Goal: Transaction & Acquisition: Purchase product/service

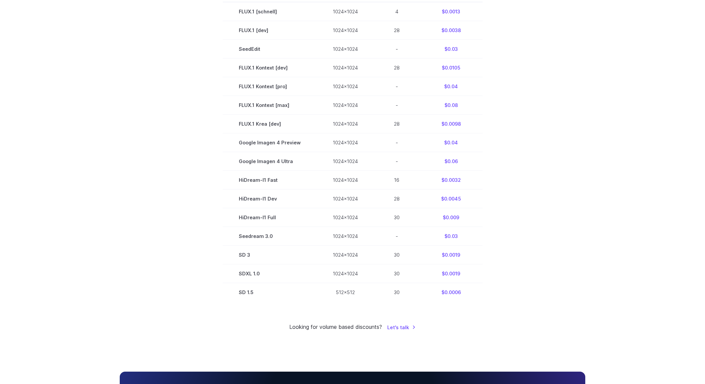
scroll to position [226, 0]
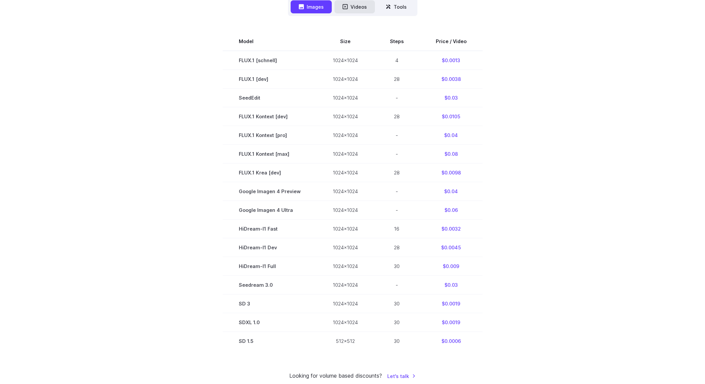
click at [358, 6] on button "Videos" at bounding box center [354, 6] width 40 height 13
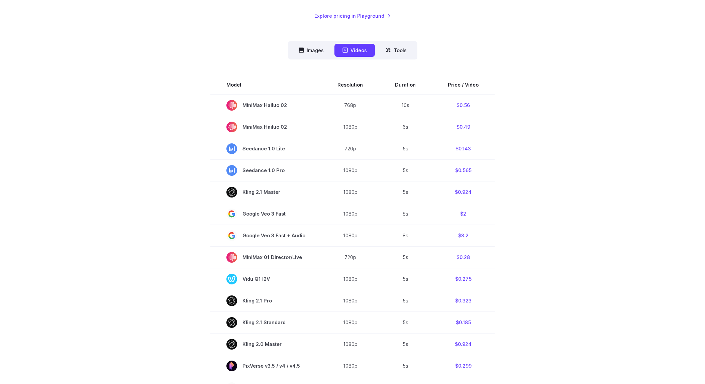
scroll to position [0, 0]
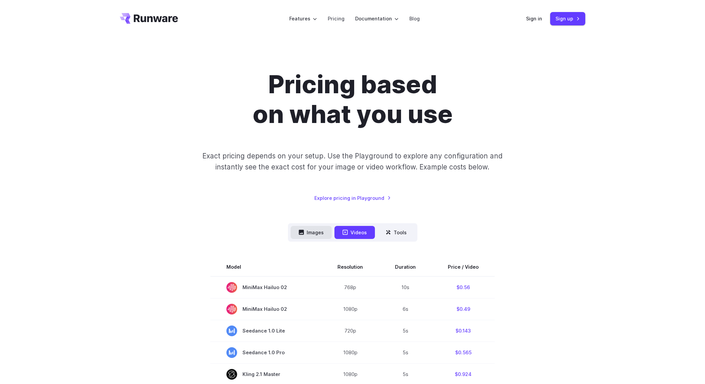
click at [314, 231] on button "Images" at bounding box center [311, 232] width 41 height 13
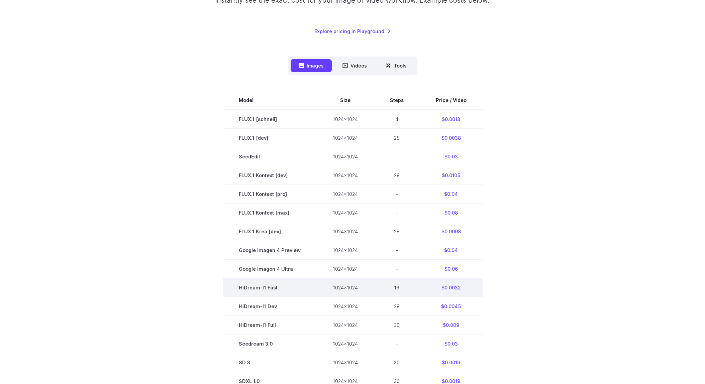
scroll to position [211, 0]
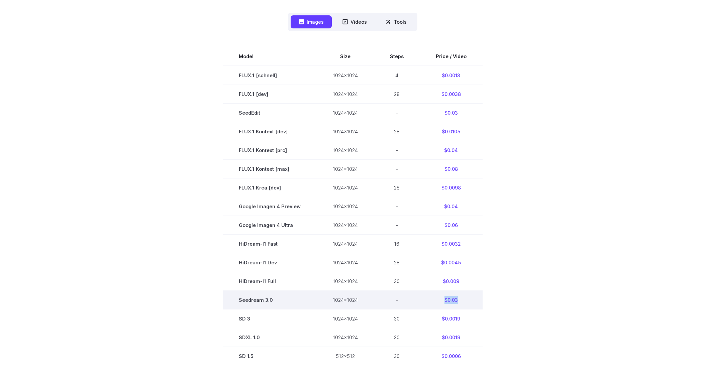
drag, startPoint x: 458, startPoint y: 300, endPoint x: 429, endPoint y: 300, distance: 28.4
click at [429, 300] on td "$0.03" at bounding box center [451, 300] width 63 height 19
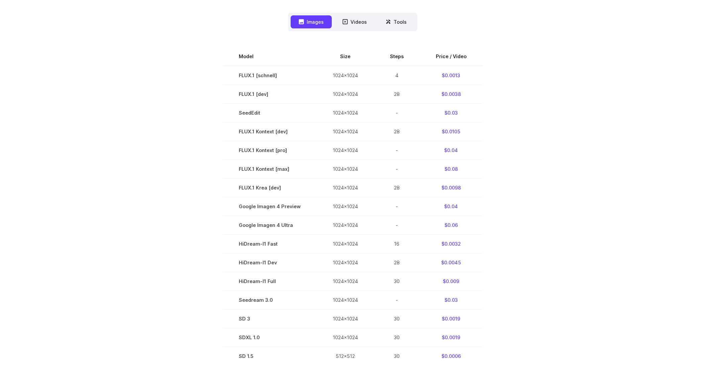
click at [542, 304] on section "Model Size Steps Price / Video FLUX.1 [schnell] 1024x1024 4 $0.0013 FLUX.1 [dev…" at bounding box center [352, 206] width 465 height 319
click at [536, 304] on section "Model Size Steps Price / Video FLUX.1 [schnell] 1024x1024 4 $0.0013 FLUX.1 [dev…" at bounding box center [352, 206] width 465 height 319
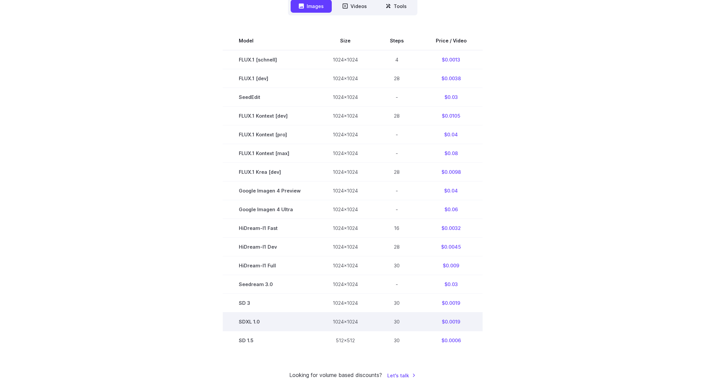
scroll to position [241, 0]
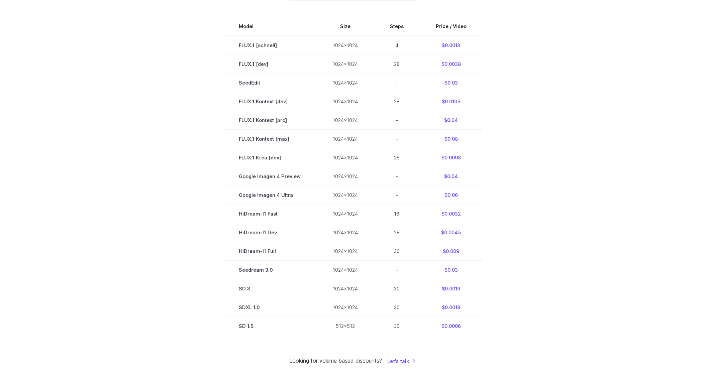
click at [543, 314] on section "Model Size Steps Price / Video FLUX.1 [schnell] 1024x1024 4 $0.0013 FLUX.1 [dev…" at bounding box center [352, 176] width 465 height 319
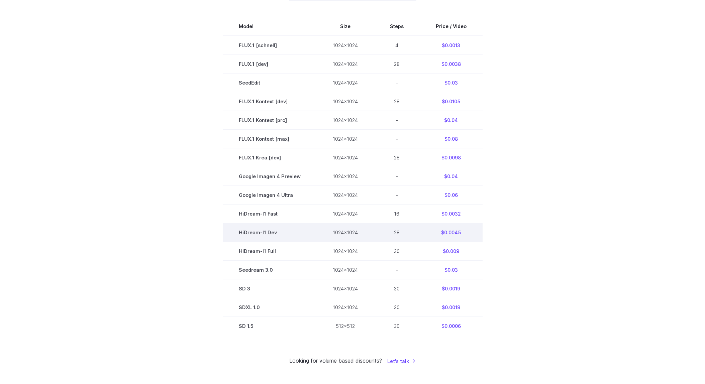
click at [451, 230] on td "$0.0045" at bounding box center [451, 232] width 63 height 19
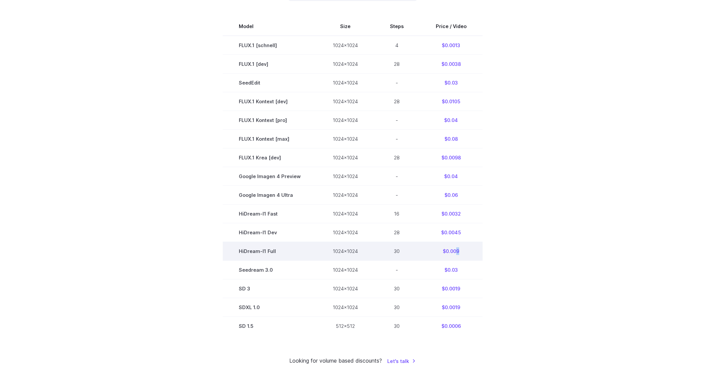
click at [433, 255] on td "$0.009" at bounding box center [451, 251] width 63 height 19
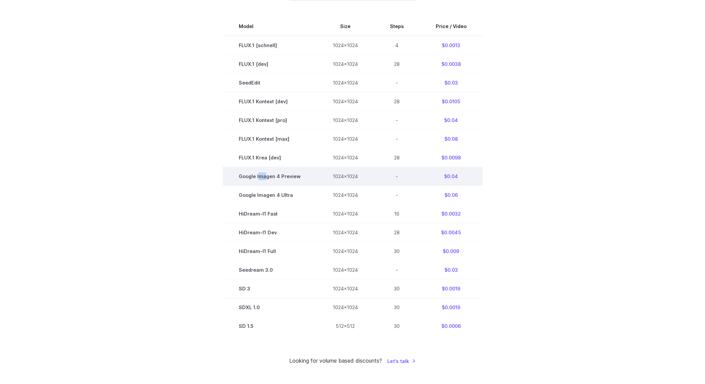
drag, startPoint x: 262, startPoint y: 178, endPoint x: 287, endPoint y: 178, distance: 24.4
click at [282, 178] on td "Google Imagen 4 Preview" at bounding box center [270, 176] width 94 height 19
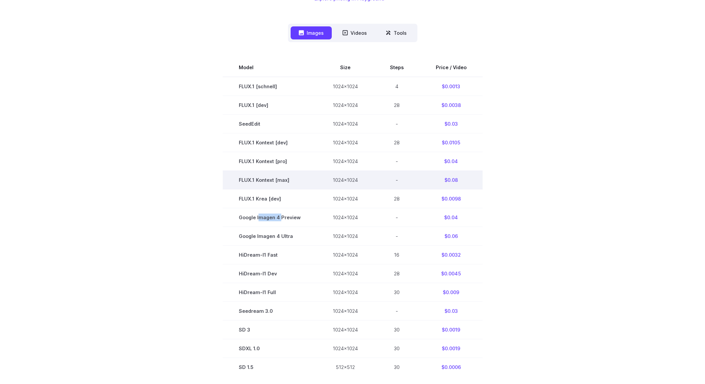
scroll to position [193, 0]
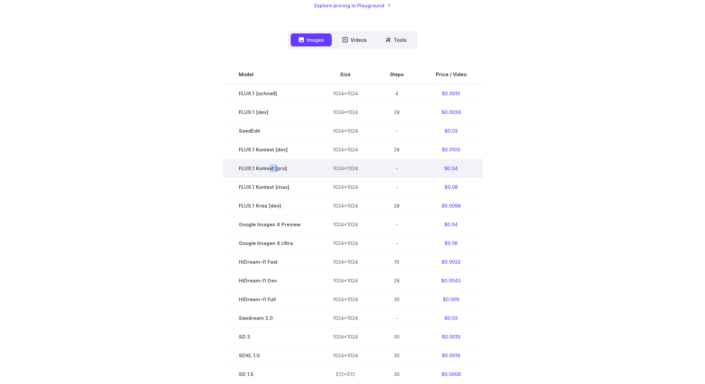
drag, startPoint x: 272, startPoint y: 169, endPoint x: 275, endPoint y: 172, distance: 4.5
click at [267, 169] on td "FLUX.1 Kontext [pro]" at bounding box center [270, 168] width 94 height 19
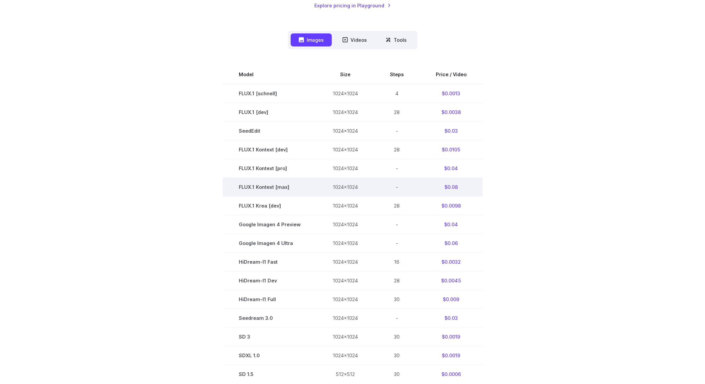
drag, startPoint x: 453, startPoint y: 188, endPoint x: 442, endPoint y: 188, distance: 10.7
click at [458, 188] on td "$0.08" at bounding box center [451, 187] width 63 height 19
click at [250, 185] on td "FLUX.1 Kontext [max]" at bounding box center [270, 187] width 94 height 19
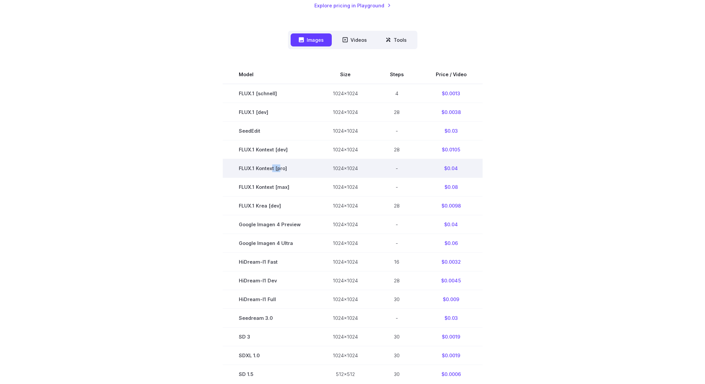
click at [271, 170] on td "FLUX.1 Kontext [pro]" at bounding box center [270, 168] width 94 height 19
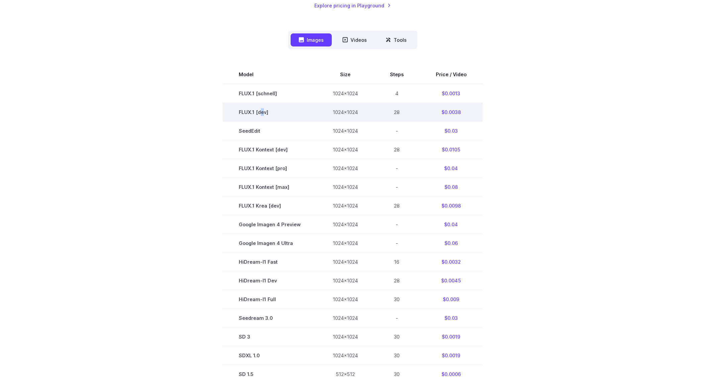
drag, startPoint x: 253, startPoint y: 112, endPoint x: 264, endPoint y: 111, distance: 10.7
click at [249, 111] on td "FLUX.1 [dev]" at bounding box center [270, 112] width 94 height 19
click at [471, 113] on td "$0.0038" at bounding box center [451, 112] width 63 height 19
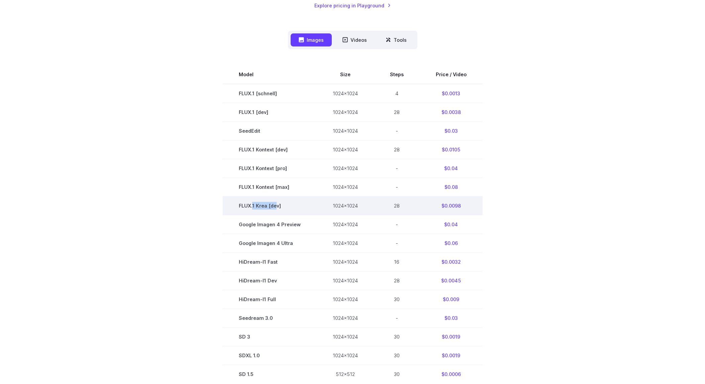
drag, startPoint x: 269, startPoint y: 206, endPoint x: 280, endPoint y: 205, distance: 10.7
click at [276, 205] on td "FLUX.1 Krea [dev]" at bounding box center [270, 205] width 94 height 19
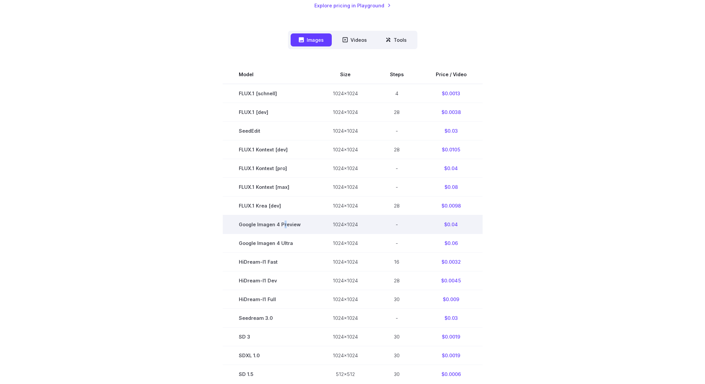
click at [266, 224] on td "Google Imagen 4 Preview" at bounding box center [270, 224] width 94 height 19
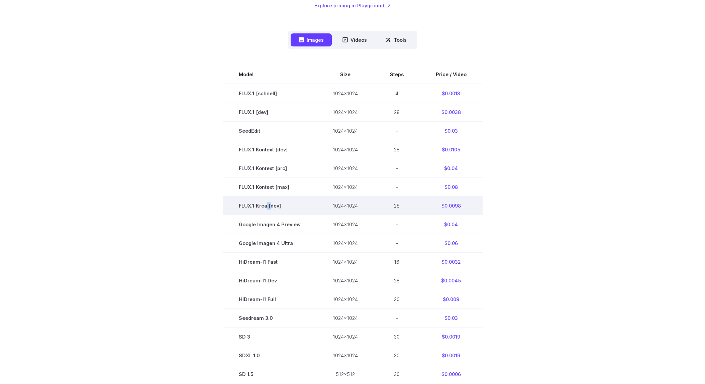
drag, startPoint x: 272, startPoint y: 208, endPoint x: 256, endPoint y: 207, distance: 15.4
click at [243, 206] on td "FLUX.1 Krea [dev]" at bounding box center [270, 205] width 94 height 19
drag, startPoint x: 448, startPoint y: 207, endPoint x: 467, endPoint y: 208, distance: 18.7
click at [460, 208] on td "$0.0098" at bounding box center [451, 205] width 63 height 19
click at [548, 227] on section "Model Size Steps Price / Video FLUX.1 [schnell] 1024x1024 4 $0.0013 FLUX.1 [dev…" at bounding box center [352, 224] width 465 height 319
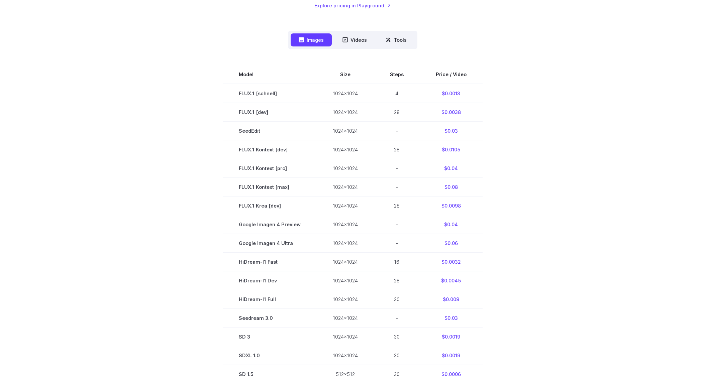
click at [554, 222] on section "Model Size Steps Price / Video FLUX.1 [schnell] 1024x1024 4 $0.0013 FLUX.1 [dev…" at bounding box center [352, 224] width 465 height 319
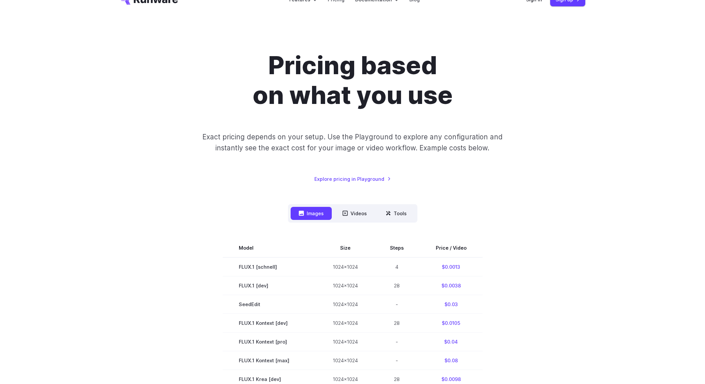
scroll to position [0, 0]
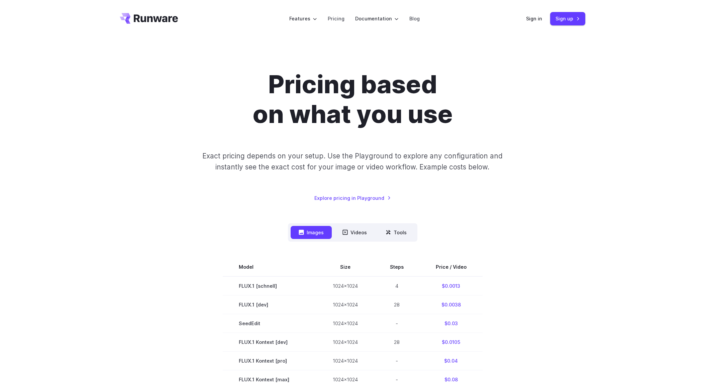
click at [620, 244] on div "Pricing based on what you use Exact pricing depends on your setup. Use the Play…" at bounding box center [352, 337] width 705 height 601
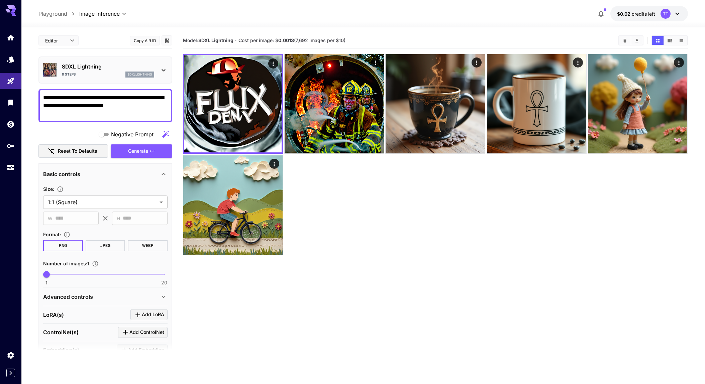
click at [117, 72] on div "8 Steps sdxllightning" at bounding box center [108, 75] width 92 height 6
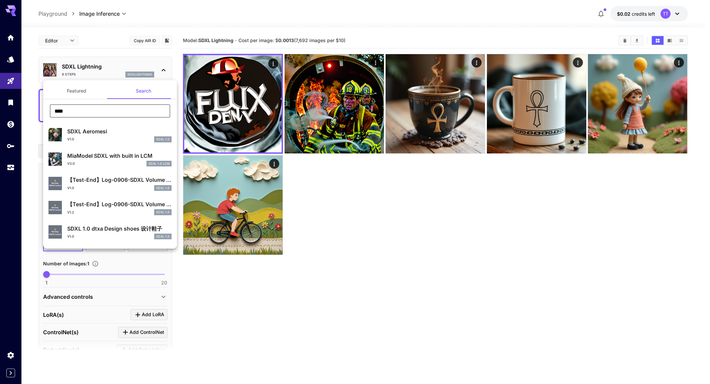
click at [122, 109] on input "****" at bounding box center [110, 110] width 120 height 13
click at [122, 110] on input "****" at bounding box center [110, 110] width 120 height 13
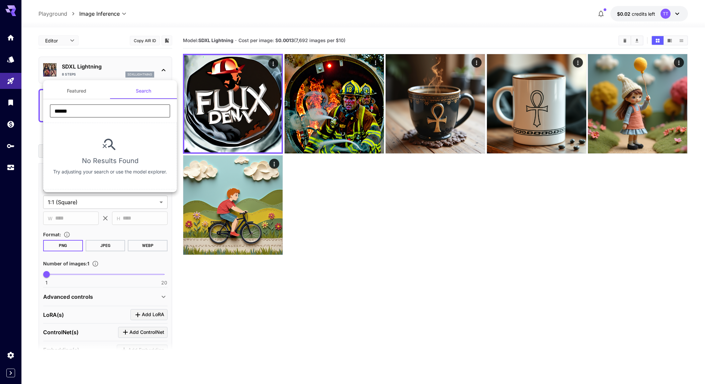
type input "******"
click at [79, 95] on button "Featured" at bounding box center [76, 91] width 67 height 16
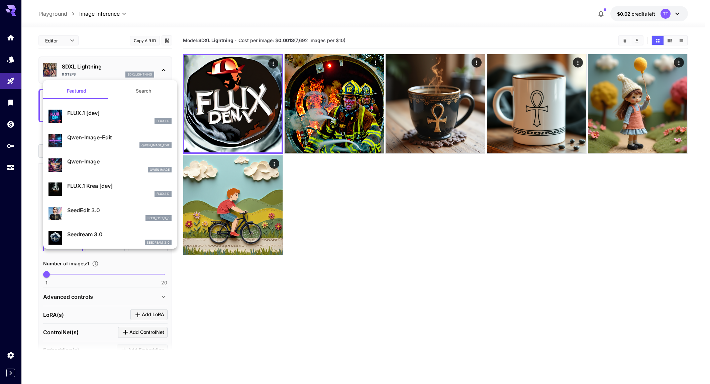
click at [9, 82] on div at bounding box center [355, 192] width 710 height 384
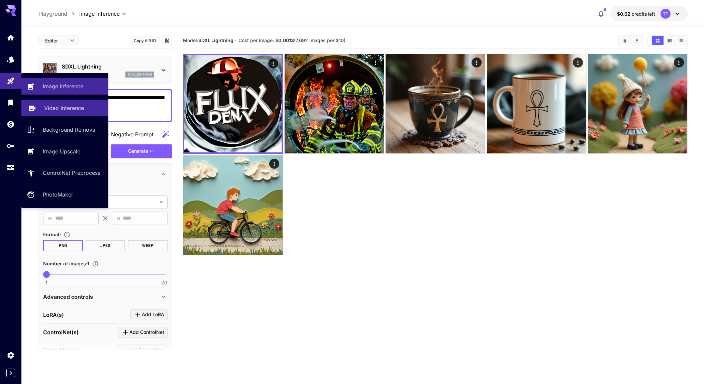
click at [64, 108] on p "Video Inference" at bounding box center [64, 108] width 40 height 8
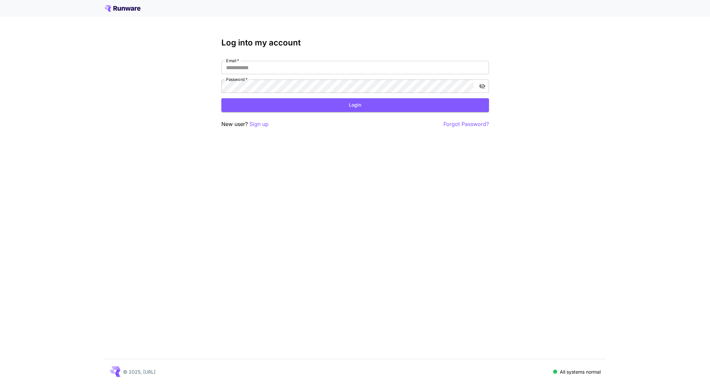
type input "**********"
click at [332, 103] on button "Login" at bounding box center [354, 105] width 267 height 14
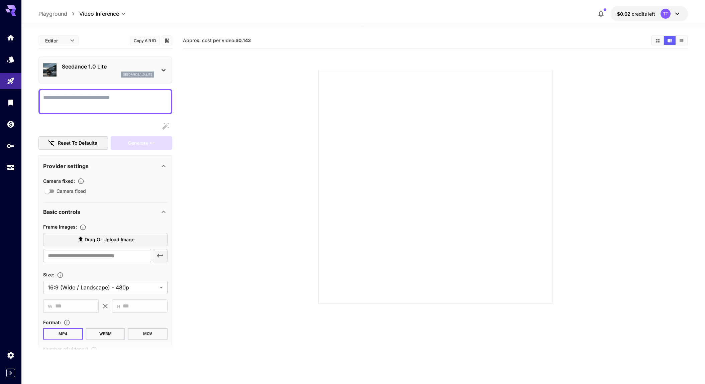
click at [90, 66] on p "Seedance 1.0 Lite" at bounding box center [108, 67] width 92 height 8
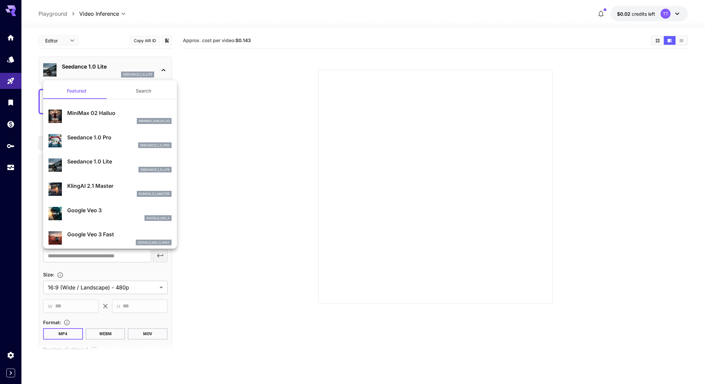
click at [138, 92] on button "Search" at bounding box center [143, 91] width 67 height 16
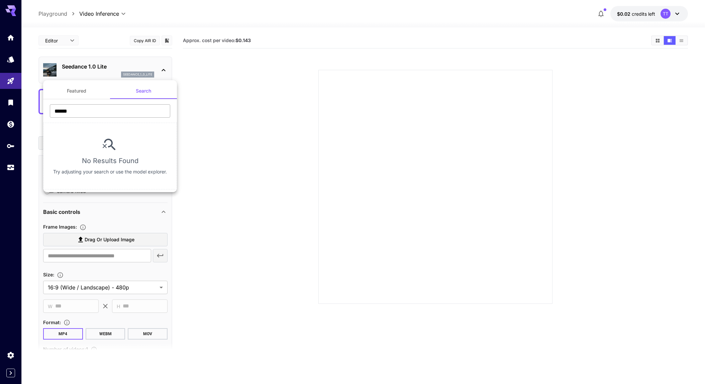
click at [106, 114] on input "******" at bounding box center [110, 110] width 120 height 13
click at [107, 113] on input "******" at bounding box center [110, 110] width 120 height 13
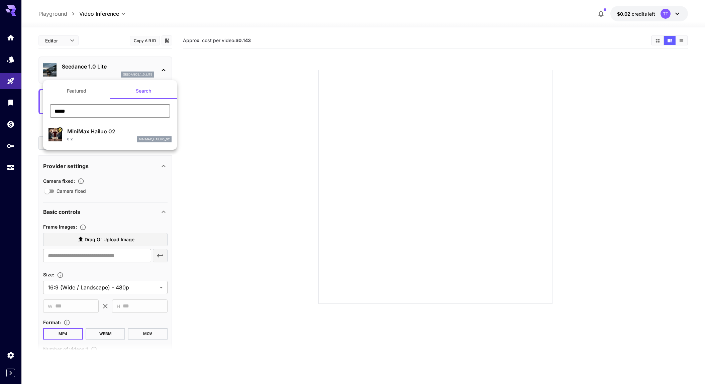
type input "*****"
click at [81, 140] on div "0.2 minimax_hailuo_02" at bounding box center [119, 139] width 104 height 6
type input "**********"
type input "***"
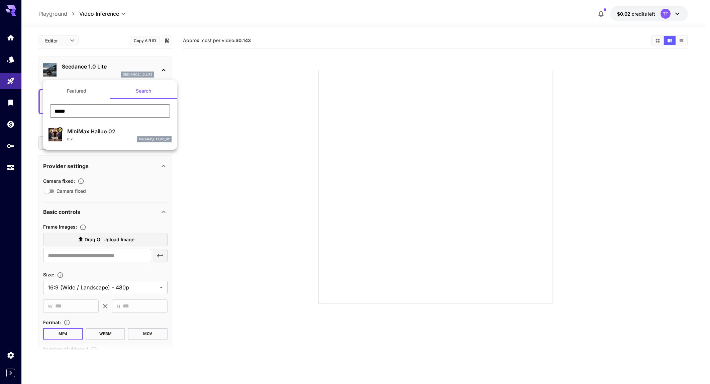
type input "*"
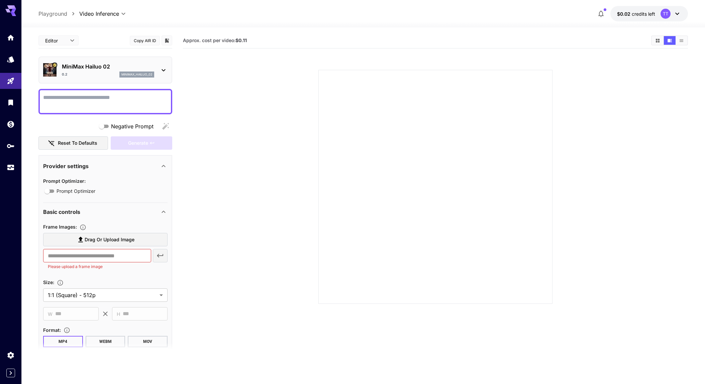
click at [255, 144] on section at bounding box center [435, 179] width 423 height 250
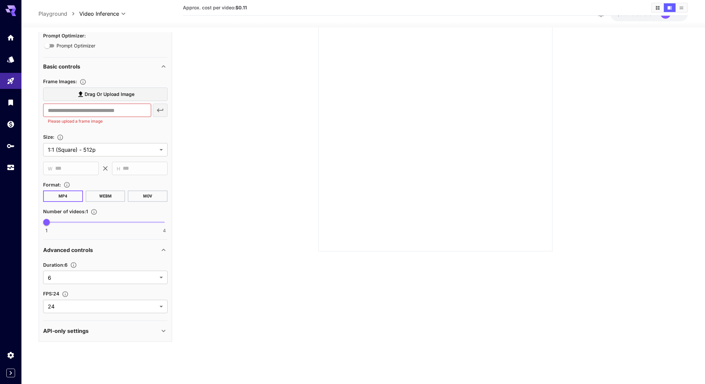
scroll to position [53, 0]
click at [91, 273] on body "**********" at bounding box center [355, 165] width 710 height 437
click at [218, 274] on div at bounding box center [355, 192] width 710 height 384
click at [144, 149] on body "**********" at bounding box center [352, 165] width 705 height 437
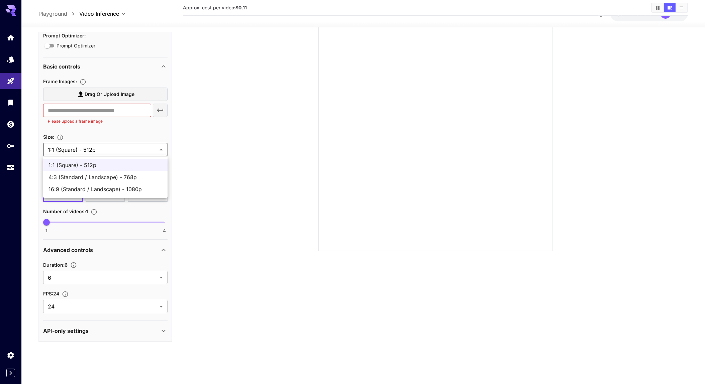
click at [227, 204] on div at bounding box center [355, 192] width 710 height 384
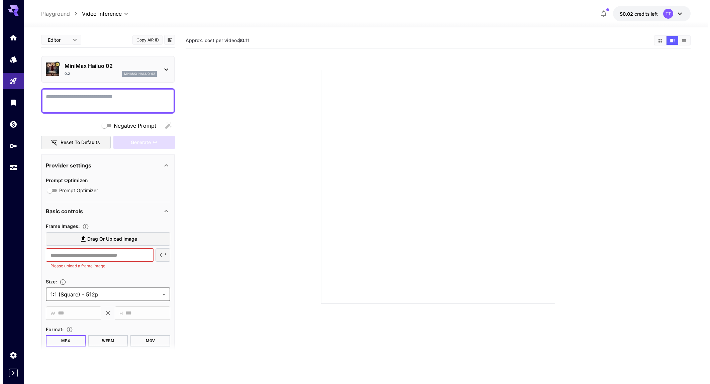
scroll to position [0, 0]
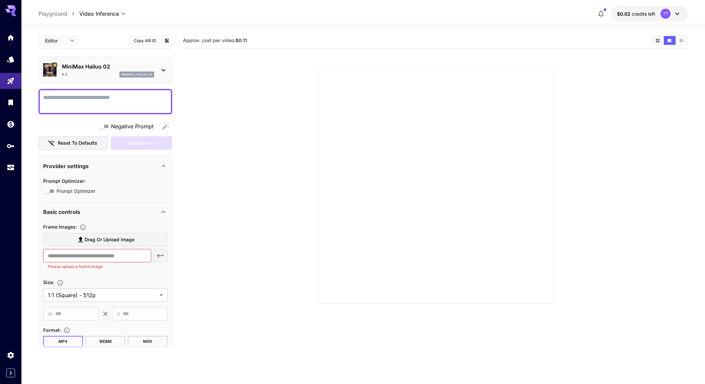
click at [99, 73] on div "0.2 minimax_hailuo_02" at bounding box center [108, 75] width 92 height 6
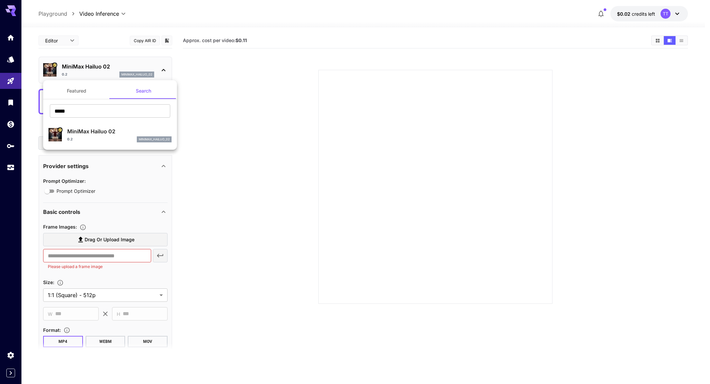
click at [85, 93] on button "Featured" at bounding box center [76, 91] width 67 height 16
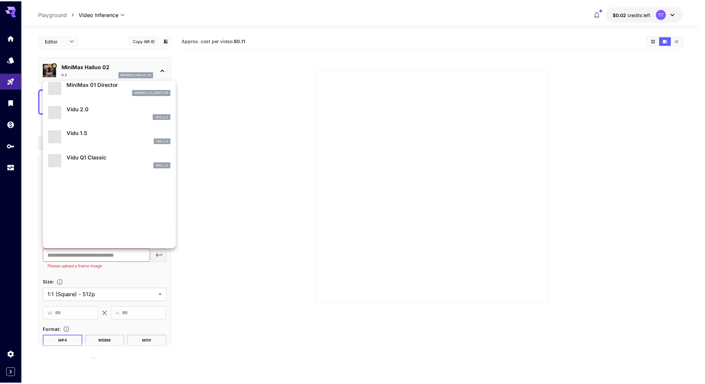
scroll to position [565, 0]
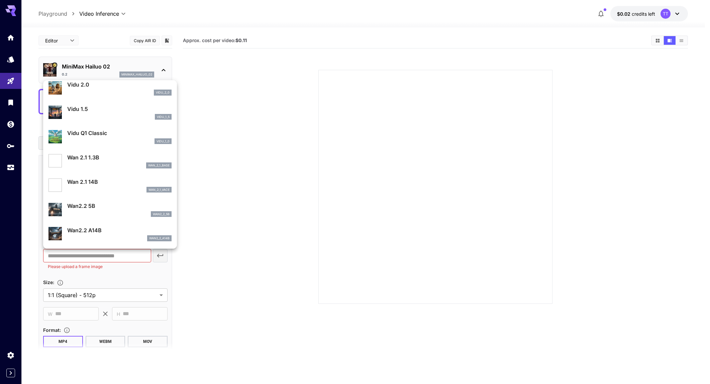
click at [120, 140] on div "vidu_1_0" at bounding box center [119, 141] width 104 height 6
type input "**********"
type input "****"
type input "*"
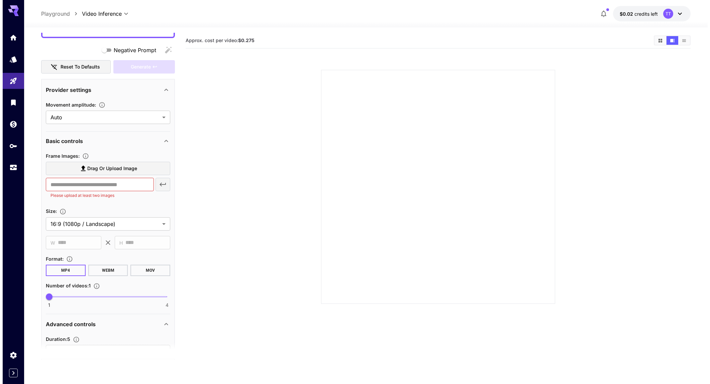
scroll to position [0, 0]
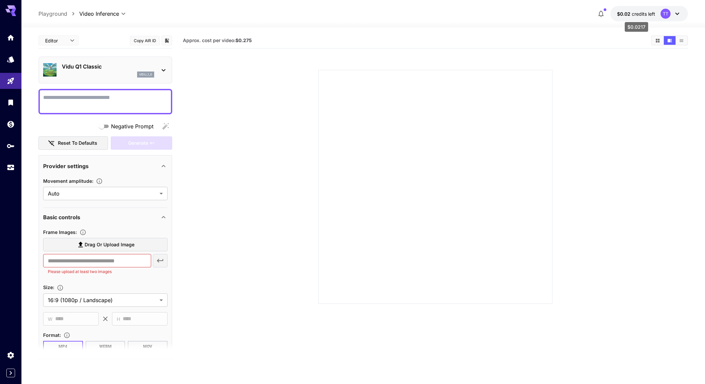
click at [643, 14] on span "credits left" at bounding box center [643, 14] width 23 height 6
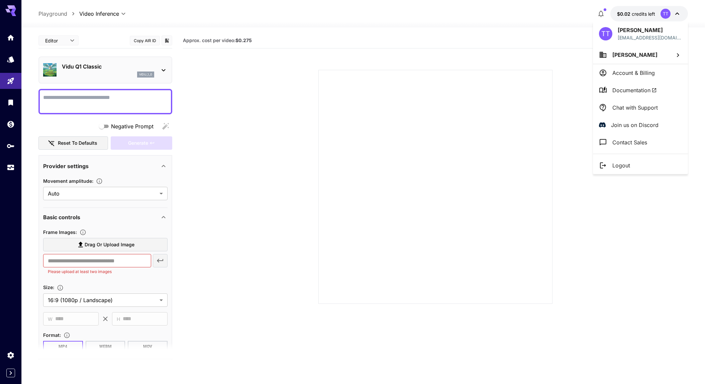
click at [643, 70] on p "Account & Billing" at bounding box center [633, 73] width 42 height 8
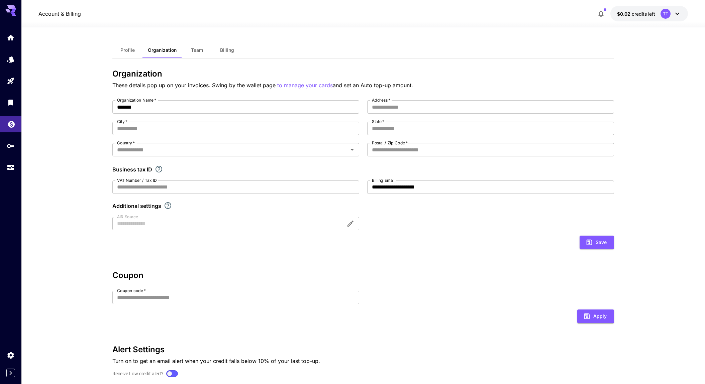
click at [10, 121] on icon "Wallet" at bounding box center [11, 122] width 8 height 8
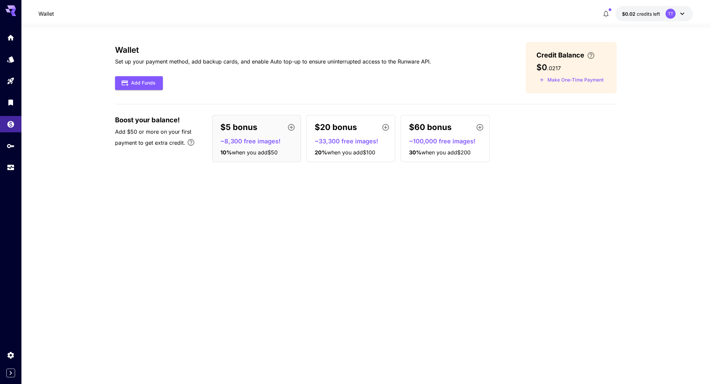
click at [229, 220] on div "Wallet Set up your payment method, add backup cards, and enable Auto top-up to …" at bounding box center [366, 205] width 502 height 327
click at [277, 222] on div "Wallet Set up your payment method, add backup cards, and enable Auto top-up to …" at bounding box center [366, 205] width 502 height 327
click at [279, 204] on div "Wallet Set up your payment method, add backup cards, and enable Auto top-up to …" at bounding box center [366, 205] width 502 height 327
click at [353, 185] on div "Wallet Set up your payment method, add backup cards, and enable Auto top-up to …" at bounding box center [366, 205] width 502 height 327
click at [348, 195] on div "Wallet Set up your payment method, add backup cards, and enable Auto top-up to …" at bounding box center [366, 205] width 502 height 327
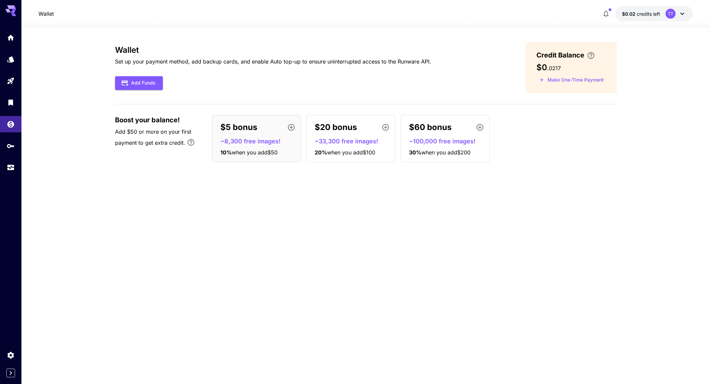
click at [279, 131] on div "$5 bonus" at bounding box center [259, 127] width 78 height 13
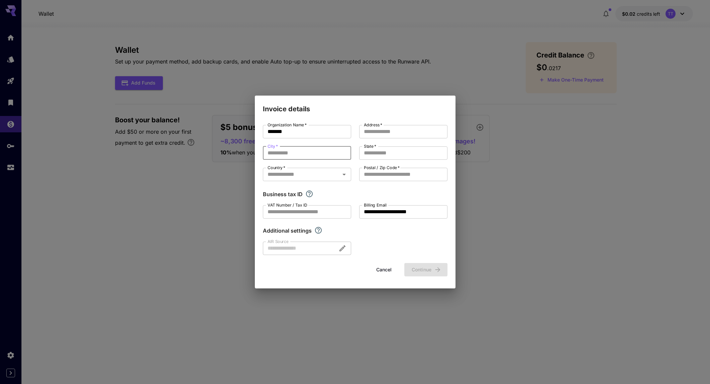
click at [301, 156] on input "City   *" at bounding box center [307, 152] width 88 height 13
click at [298, 155] on input "City   *" at bounding box center [307, 152] width 88 height 13
type input "*******"
click at [393, 126] on input "Address   *" at bounding box center [403, 131] width 88 height 13
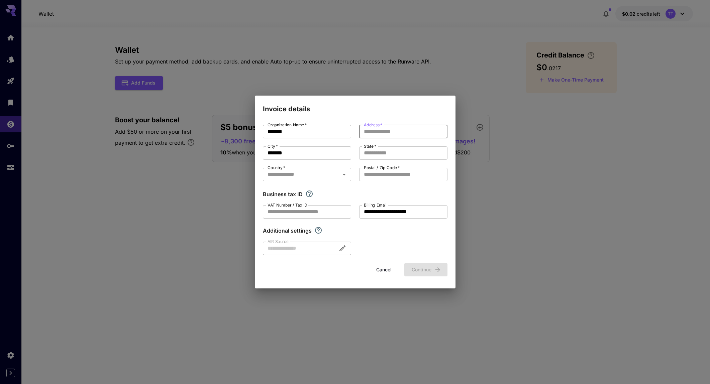
click at [393, 128] on input "Address   *" at bounding box center [403, 131] width 88 height 13
click at [316, 133] on input "*******" at bounding box center [307, 131] width 88 height 13
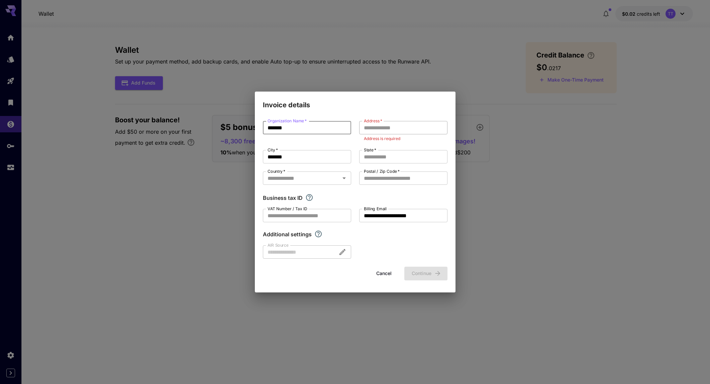
click at [391, 129] on input "Address   *" at bounding box center [403, 127] width 88 height 13
click at [329, 124] on input "*******" at bounding box center [307, 127] width 88 height 13
type input "*******"
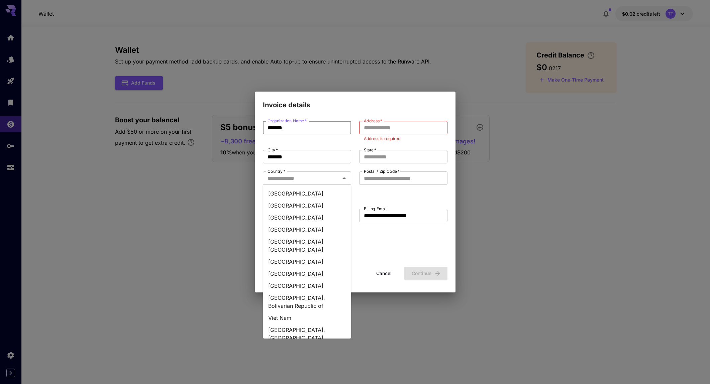
scroll to position [2976, 0]
click at [294, 313] on li "Viet Nam" at bounding box center [307, 319] width 88 height 12
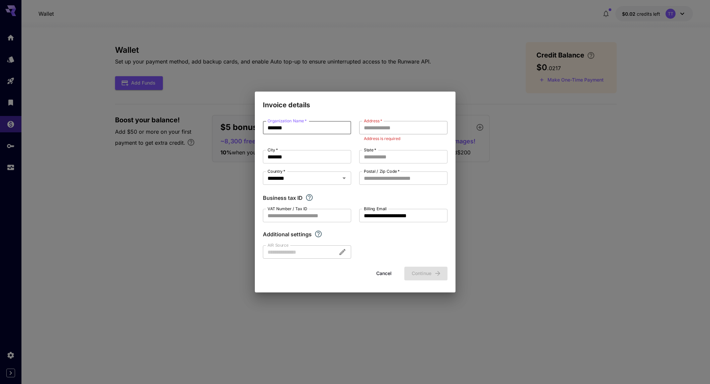
click at [406, 130] on input "Address   *" at bounding box center [403, 127] width 88 height 13
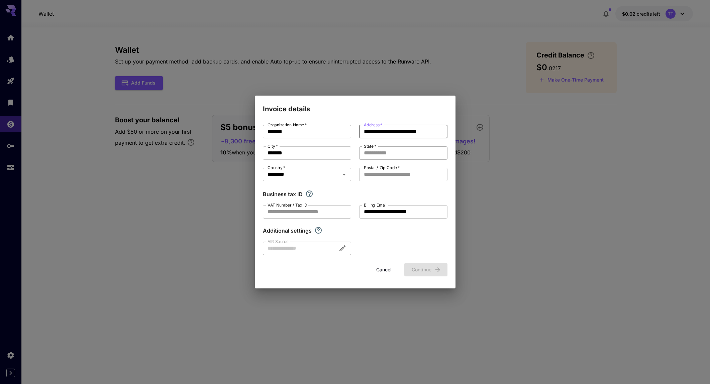
type input "**********"
click at [393, 158] on input "State   *" at bounding box center [403, 152] width 88 height 13
click at [392, 156] on input "State   *" at bounding box center [403, 152] width 88 height 13
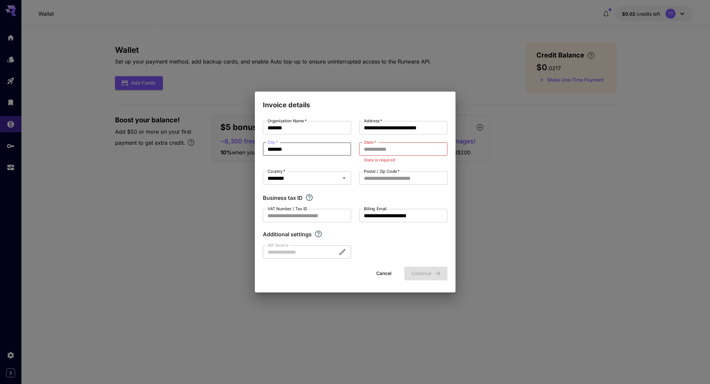
drag, startPoint x: 289, startPoint y: 153, endPoint x: 263, endPoint y: 149, distance: 25.5
click at [245, 147] on div "**********" at bounding box center [355, 192] width 710 height 384
click at [387, 156] on div "State   * State   * State is required" at bounding box center [403, 152] width 88 height 21
click at [390, 151] on input "State   *" at bounding box center [403, 148] width 88 height 13
paste input "*******"
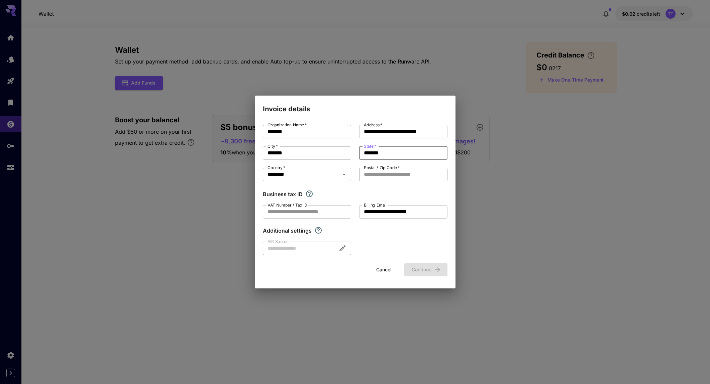
type input "*******"
click at [396, 174] on input "Postal / Zip Code   *" at bounding box center [403, 174] width 88 height 13
click at [370, 172] on input "*****" at bounding box center [403, 174] width 88 height 13
paste input "*"
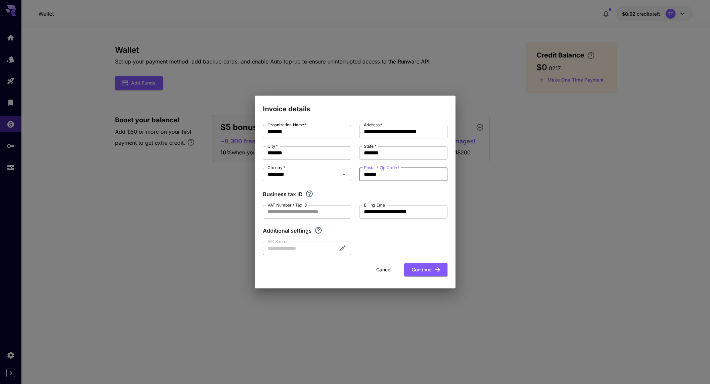
type input "******"
drag, startPoint x: 397, startPoint y: 191, endPoint x: 403, endPoint y: 190, distance: 6.2
click at [397, 191] on div "Business tax ID" at bounding box center [355, 194] width 185 height 8
drag, startPoint x: 316, startPoint y: 215, endPoint x: 340, endPoint y: 220, distance: 24.2
click at [316, 215] on input "VAT Number / Tax ID" at bounding box center [307, 211] width 88 height 13
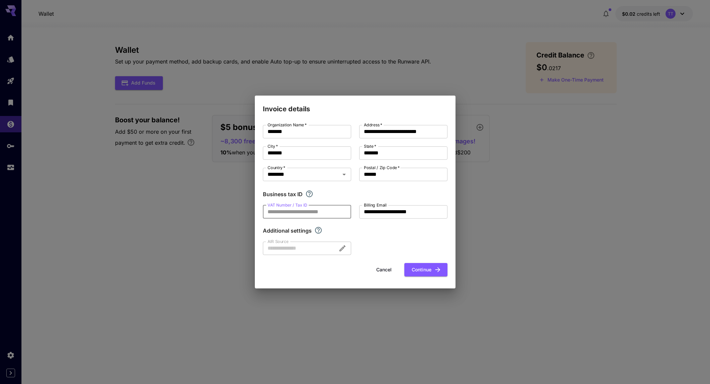
click at [390, 234] on div "Additional settings" at bounding box center [355, 231] width 185 height 8
click at [424, 266] on button "Continue" at bounding box center [425, 270] width 43 height 14
type input "**********"
type input "*******"
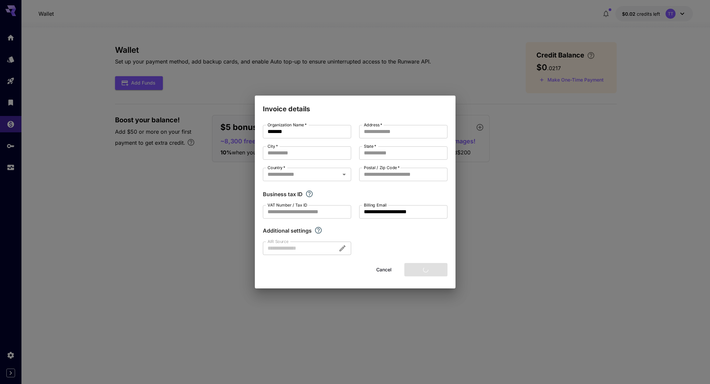
type input "******"
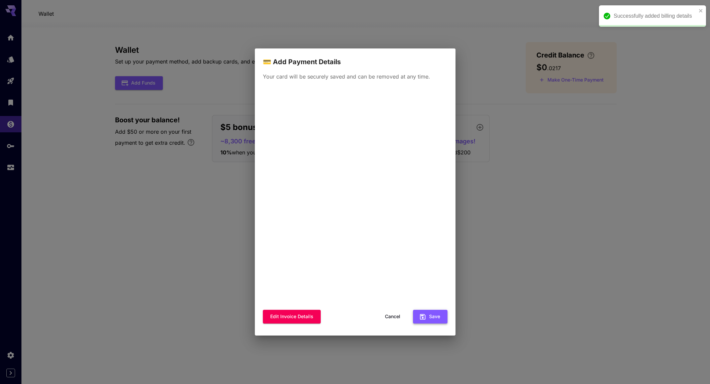
click at [431, 314] on button "Save" at bounding box center [430, 317] width 34 height 14
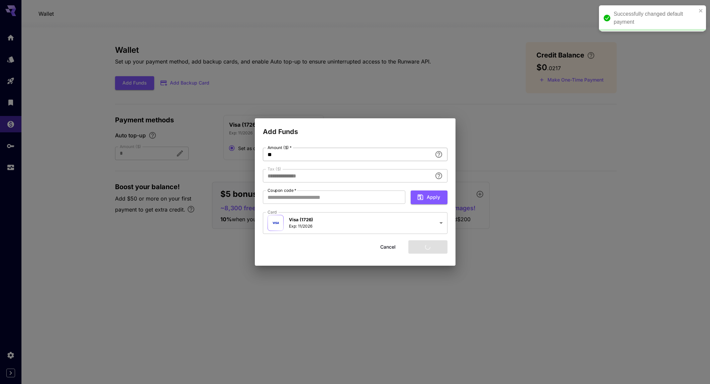
type input "****"
click at [351, 157] on input "**" at bounding box center [347, 154] width 169 height 13
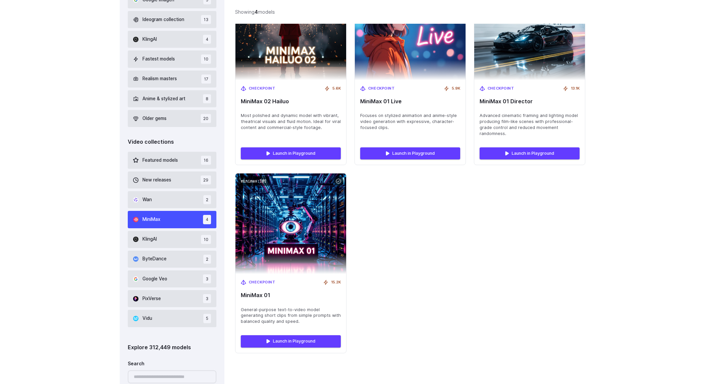
scroll to position [321, 0]
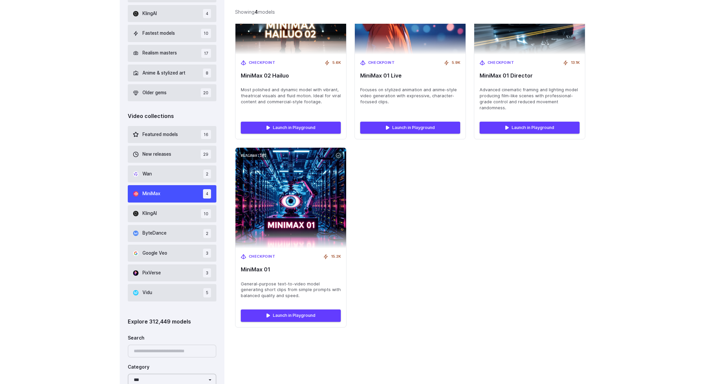
click at [426, 194] on div "minimax:3@1 Checkpoint 5.6K MiniMax 02 Hailuo Most polished and dynamic model w…" at bounding box center [410, 141] width 350 height 374
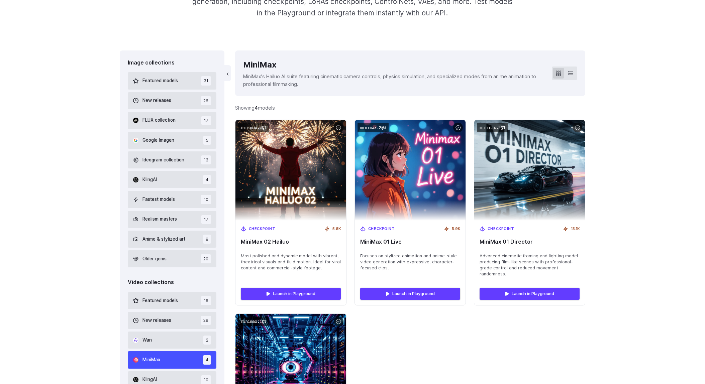
scroll to position [0, 0]
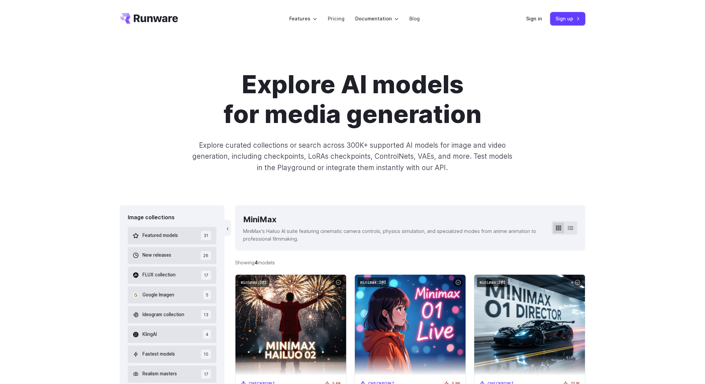
click at [481, 163] on p "Explore curated collections or search across 300K+ supported AI models for imag…" at bounding box center [353, 156] width 326 height 33
click at [334, 22] on link "Pricing" at bounding box center [336, 19] width 17 height 8
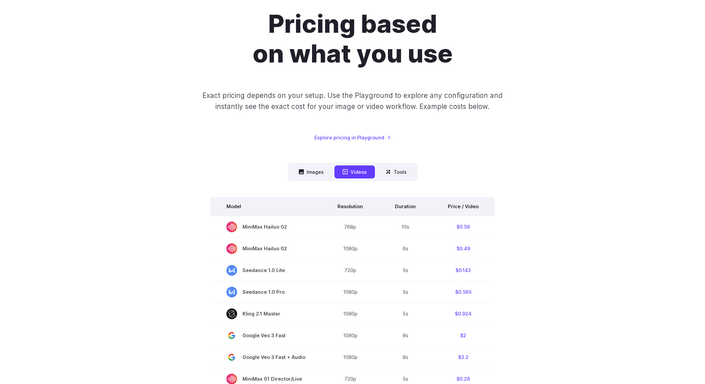
scroll to position [73, 0]
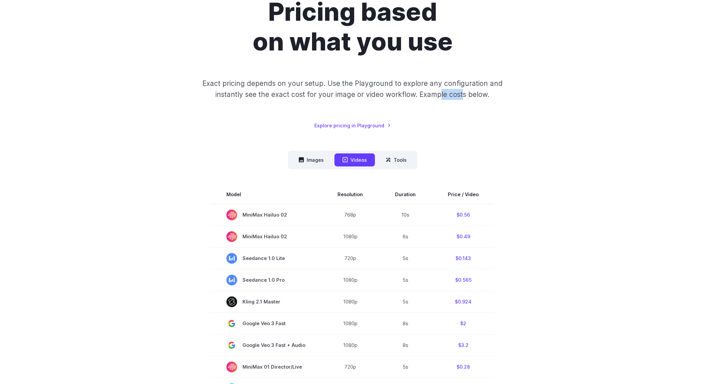
drag, startPoint x: 437, startPoint y: 93, endPoint x: 345, endPoint y: 93, distance: 91.6
click at [404, 93] on p "Exact pricing depends on your setup. Use the Playground to explore any configur…" at bounding box center [353, 89] width 326 height 22
click at [362, 94] on p "Exact pricing depends on your setup. Use the Playground to explore any configur…" at bounding box center [353, 89] width 326 height 22
click at [380, 94] on p "Exact pricing depends on your setup. Use the Playground to explore any configur…" at bounding box center [353, 89] width 326 height 22
drag, startPoint x: 350, startPoint y: 95, endPoint x: 406, endPoint y: 96, distance: 55.8
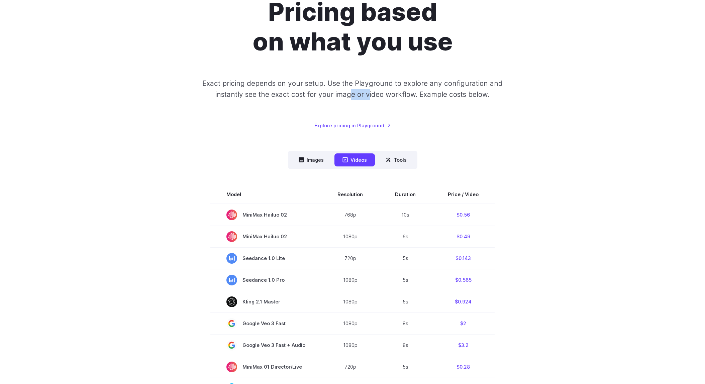
click at [387, 95] on p "Exact pricing depends on your setup. Use the Playground to explore any configur…" at bounding box center [353, 89] width 326 height 22
drag, startPoint x: 406, startPoint y: 96, endPoint x: 374, endPoint y: 95, distance: 31.8
click at [374, 95] on p "Exact pricing depends on your setup. Use the Playground to explore any configur…" at bounding box center [353, 89] width 326 height 22
drag, startPoint x: 420, startPoint y: 96, endPoint x: 428, endPoint y: 95, distance: 7.4
click at [407, 96] on p "Exact pricing depends on your setup. Use the Playground to explore any configur…" at bounding box center [353, 89] width 326 height 22
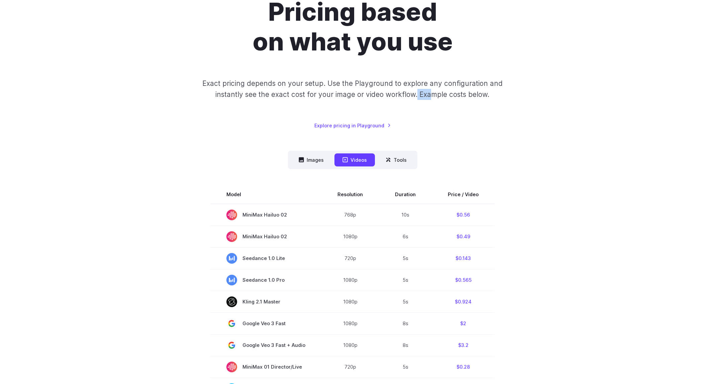
click at [412, 96] on p "Exact pricing depends on your setup. Use the Playground to explore any configur…" at bounding box center [353, 89] width 326 height 22
click at [428, 94] on p "Exact pricing depends on your setup. Use the Playground to explore any configur…" at bounding box center [353, 89] width 326 height 22
drag, startPoint x: 445, startPoint y: 96, endPoint x: 432, endPoint y: 97, distance: 13.4
click at [435, 96] on p "Exact pricing depends on your setup. Use the Playground to explore any configur…" at bounding box center [353, 89] width 326 height 22
click at [520, 122] on div "Pricing based on what you use Exact pricing depends on your setup. Use the Play…" at bounding box center [352, 63] width 465 height 132
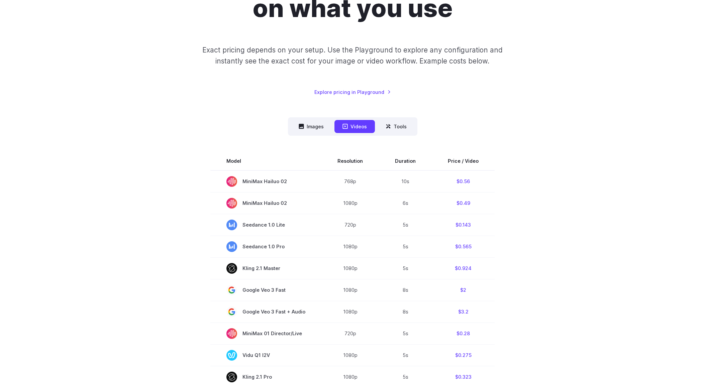
scroll to position [149, 0]
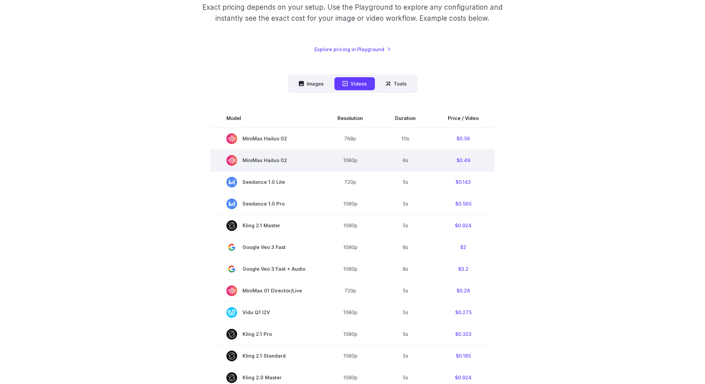
drag, startPoint x: 313, startPoint y: 141, endPoint x: 315, endPoint y: 150, distance: 8.9
click at [313, 142] on td "MiniMax Hailuo 02" at bounding box center [265, 139] width 111 height 22
click at [316, 164] on td "MiniMax Hailuo 02" at bounding box center [265, 160] width 111 height 22
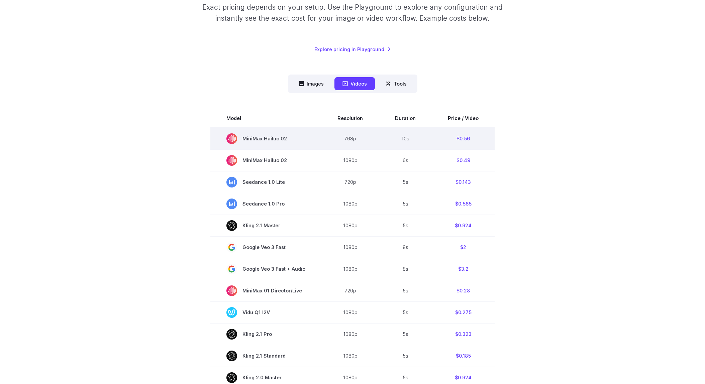
click at [315, 139] on td "MiniMax Hailuo 02" at bounding box center [265, 139] width 111 height 22
drag, startPoint x: 381, startPoint y: 140, endPoint x: 373, endPoint y: 139, distance: 8.2
click at [361, 139] on tr "MiniMax Hailuo 02 768p 10s $0.56" at bounding box center [352, 139] width 284 height 22
click at [415, 138] on td "10s" at bounding box center [405, 139] width 53 height 22
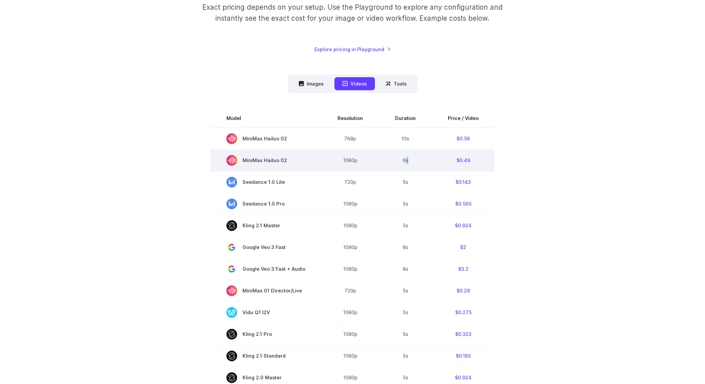
drag, startPoint x: 408, startPoint y: 163, endPoint x: 391, endPoint y: 163, distance: 16.7
click at [392, 163] on td "6s" at bounding box center [405, 160] width 53 height 22
click at [422, 162] on td "6s" at bounding box center [405, 160] width 53 height 22
drag, startPoint x: 340, startPoint y: 162, endPoint x: 332, endPoint y: 160, distance: 7.5
click at [332, 162] on td "1080p" at bounding box center [350, 160] width 58 height 22
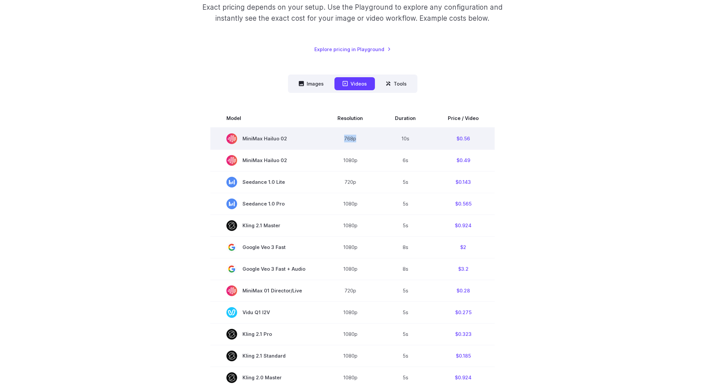
click at [344, 138] on td "768p" at bounding box center [350, 139] width 58 height 22
drag, startPoint x: 415, startPoint y: 138, endPoint x: 423, endPoint y: 147, distance: 12.8
click at [373, 137] on tr "MiniMax Hailuo 02 768p 10s $0.56" at bounding box center [352, 139] width 284 height 22
click at [408, 144] on td "10s" at bounding box center [405, 139] width 53 height 22
drag, startPoint x: 406, startPoint y: 140, endPoint x: 346, endPoint y: 138, distance: 59.9
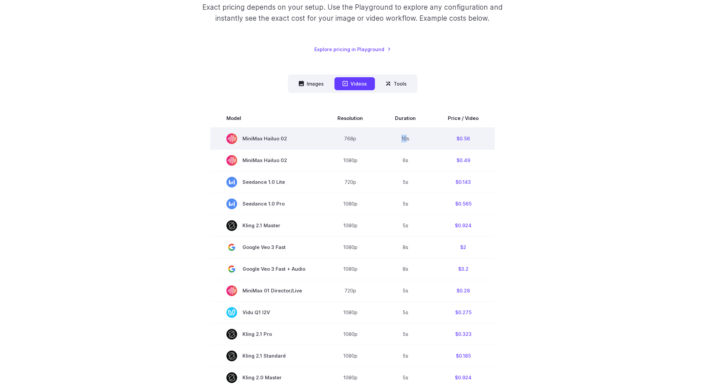
click at [368, 135] on tr "MiniMax Hailuo 02 768p 10s $0.56" at bounding box center [352, 139] width 284 height 22
drag, startPoint x: 346, startPoint y: 138, endPoint x: 403, endPoint y: 137, distance: 57.2
click at [365, 138] on td "768p" at bounding box center [350, 139] width 58 height 22
drag, startPoint x: 420, startPoint y: 137, endPoint x: 390, endPoint y: 135, distance: 29.8
click at [397, 135] on td "10s" at bounding box center [405, 139] width 53 height 22
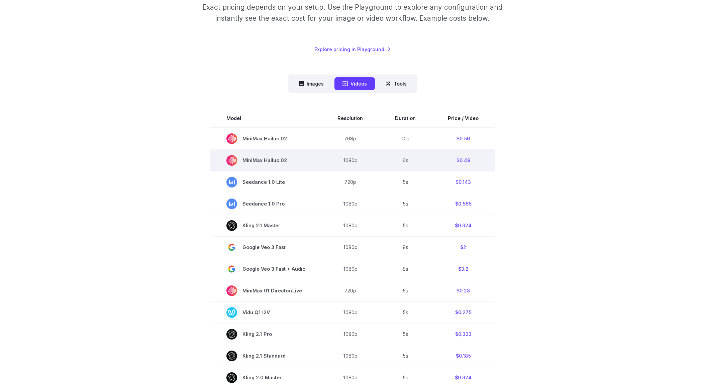
click at [382, 155] on td "6s" at bounding box center [405, 160] width 53 height 22
drag, startPoint x: 416, startPoint y: 156, endPoint x: 405, endPoint y: 156, distance: 11.0
click at [406, 156] on td "6s" at bounding box center [405, 160] width 53 height 22
click at [401, 158] on td "6s" at bounding box center [405, 160] width 53 height 22
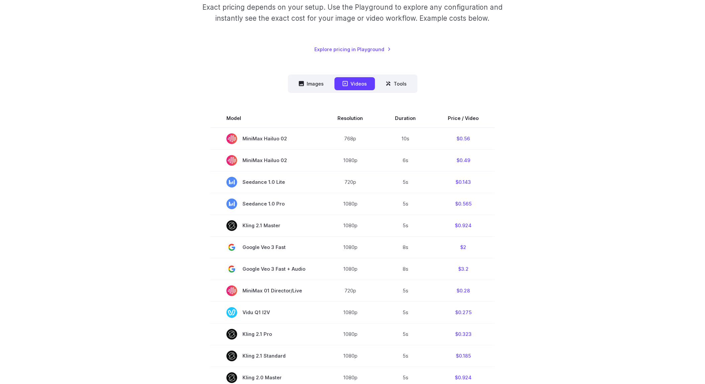
click at [534, 159] on section "Model Resolution Duration Price / Video MiniMax Hailuo 02 768p 10s $0.56 MiniMa…" at bounding box center [352, 335] width 465 height 453
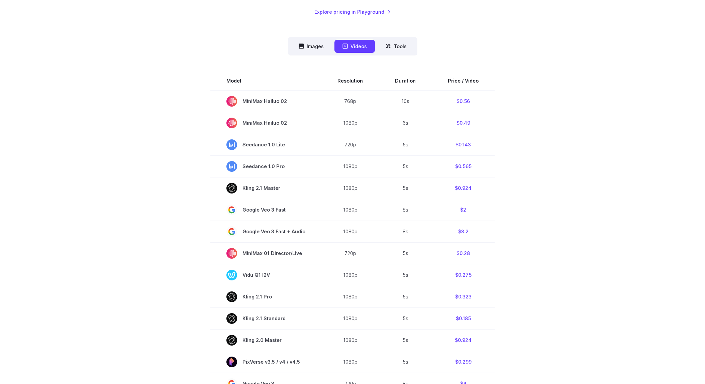
scroll to position [187, 0]
click at [568, 244] on section "Model Resolution Duration Price / Video MiniMax Hailuo 02 768p 10s $0.56 MiniMa…" at bounding box center [352, 297] width 465 height 453
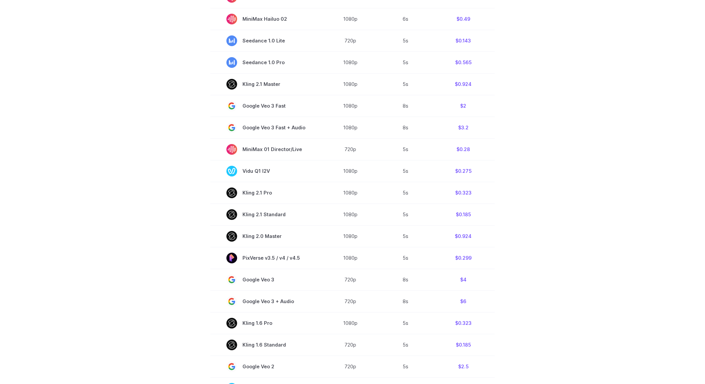
scroll to position [0, 0]
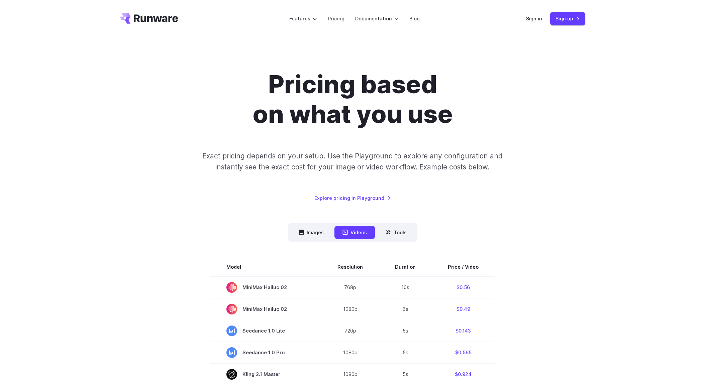
click at [391, 233] on button "Tools" at bounding box center [396, 232] width 37 height 13
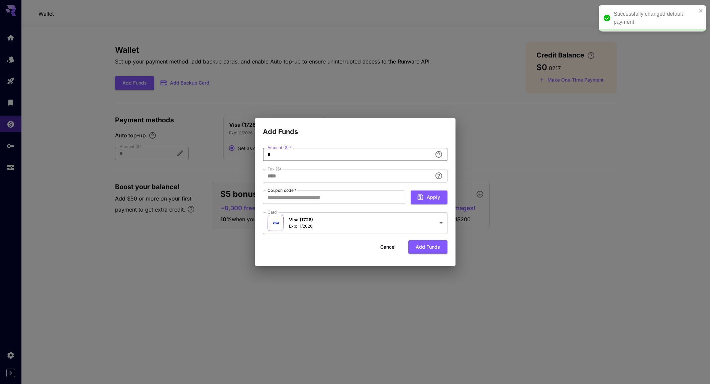
type input "**********"
type input "*"
drag, startPoint x: 363, startPoint y: 131, endPoint x: 362, endPoint y: 134, distance: 3.5
click at [363, 130] on h2 "Add Funds" at bounding box center [355, 127] width 201 height 19
type input "****"
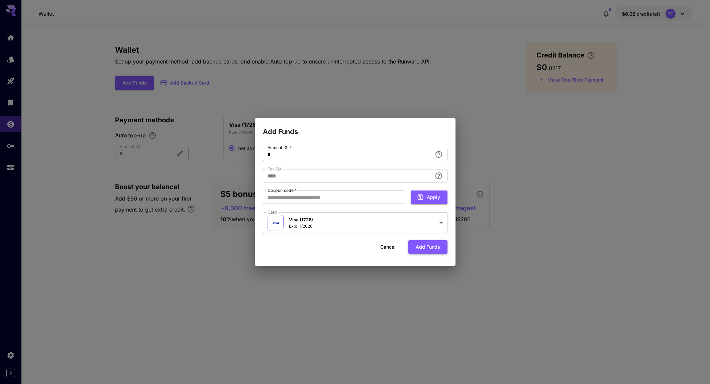
click at [434, 248] on button "Add funds" at bounding box center [427, 247] width 39 height 14
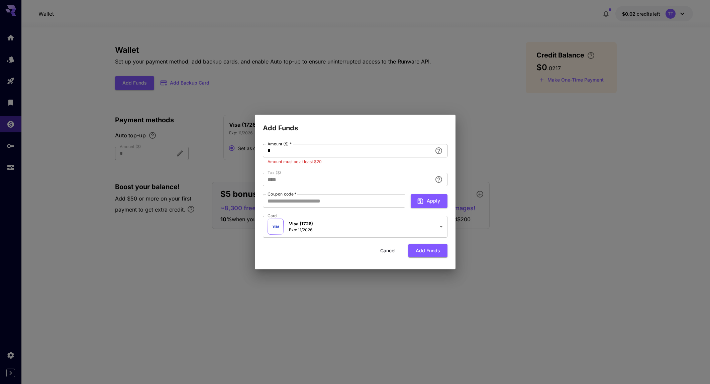
click at [325, 150] on input "*" at bounding box center [347, 150] width 169 height 13
click at [367, 135] on div "**********" at bounding box center [355, 201] width 201 height 136
click at [415, 123] on h2 "Add Funds" at bounding box center [355, 124] width 201 height 19
click at [417, 124] on h2 "Add Funds" at bounding box center [355, 124] width 201 height 19
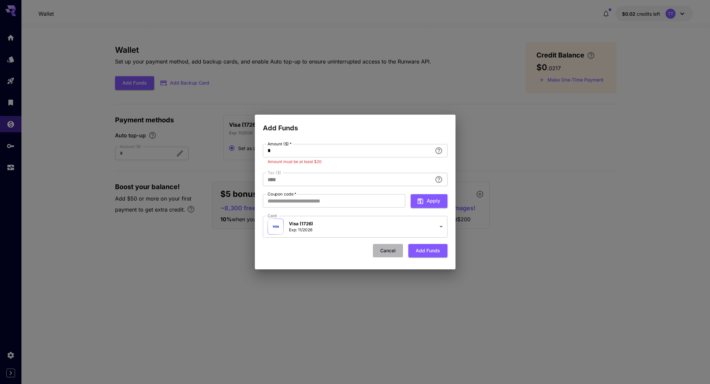
click at [393, 253] on button "Cancel" at bounding box center [388, 251] width 30 height 14
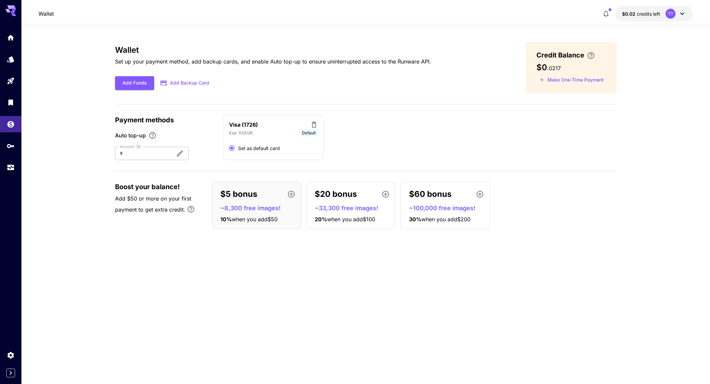
click at [314, 280] on div "Wallet Set up your payment method, add backup cards, and enable Auto top-up to …" at bounding box center [366, 205] width 502 height 327
drag, startPoint x: 142, startPoint y: 200, endPoint x: 160, endPoint y: 200, distance: 18.1
click at [157, 200] on span "Add $50 or more on your first payment to get extra credit." at bounding box center [153, 204] width 76 height 18
click at [149, 201] on span "Add $50 or more on your first payment to get extra credit." at bounding box center [153, 204] width 76 height 18
click at [165, 199] on span "Add $50 or more on your first payment to get extra credit." at bounding box center [153, 204] width 76 height 18
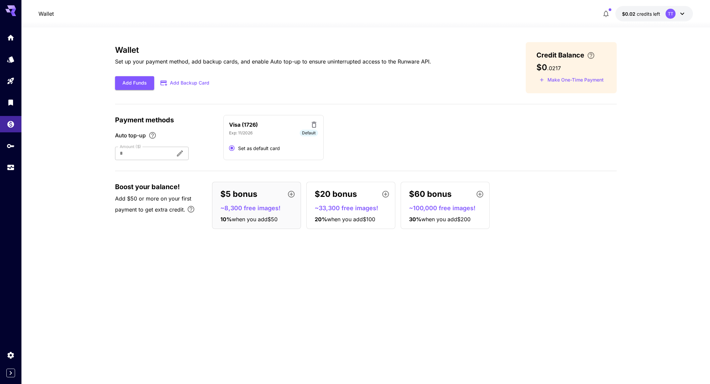
drag, startPoint x: 180, startPoint y: 198, endPoint x: 170, endPoint y: 200, distance: 9.8
click at [174, 199] on span "Add $50 or more on your first payment to get extra credit." at bounding box center [153, 204] width 76 height 18
drag, startPoint x: 170, startPoint y: 200, endPoint x: 182, endPoint y: 200, distance: 12.0
click at [175, 200] on span "Add $50 or more on your first payment to get extra credit." at bounding box center [153, 204] width 76 height 18
click at [286, 253] on div "Wallet Set up your payment method, add backup cards, and enable Auto top-up to …" at bounding box center [366, 205] width 502 height 327
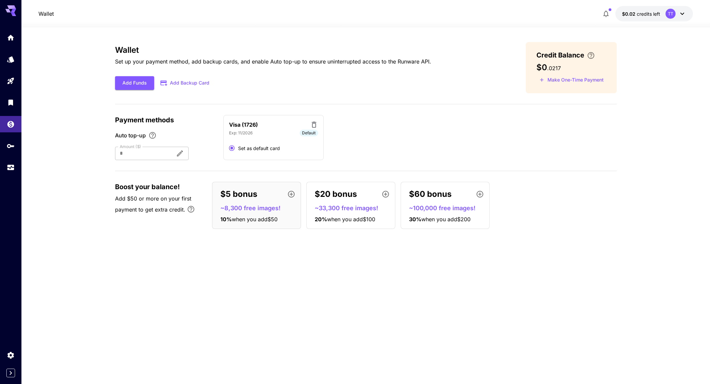
drag, startPoint x: 486, startPoint y: 123, endPoint x: 508, endPoint y: 129, distance: 22.6
click at [486, 123] on div "Visa (1726) Exp: [CREDIT_CARD_DATA] Default Set as default card" at bounding box center [419, 137] width 393 height 45
click at [581, 134] on div "Visa (1726) Exp: [CREDIT_CARD_DATA] Default Set as default card" at bounding box center [419, 137] width 393 height 45
click at [411, 140] on div "Visa (1726) Exp: [CREDIT_CARD_DATA] Default Set as default card" at bounding box center [419, 137] width 393 height 45
click at [149, 150] on div at bounding box center [142, 153] width 55 height 13
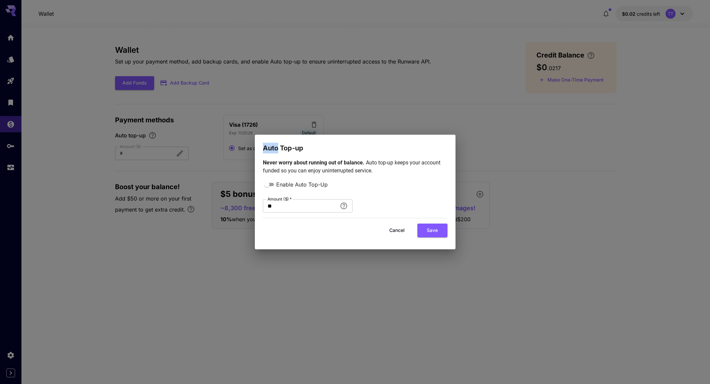
click at [149, 150] on div "Auto Top-up Never worry about running out of balance. Auto top-up keeps your ac…" at bounding box center [355, 192] width 710 height 384
click at [289, 203] on input "**" at bounding box center [300, 205] width 74 height 13
click at [288, 204] on input "**" at bounding box center [300, 205] width 74 height 13
click at [287, 205] on input "**" at bounding box center [300, 205] width 74 height 13
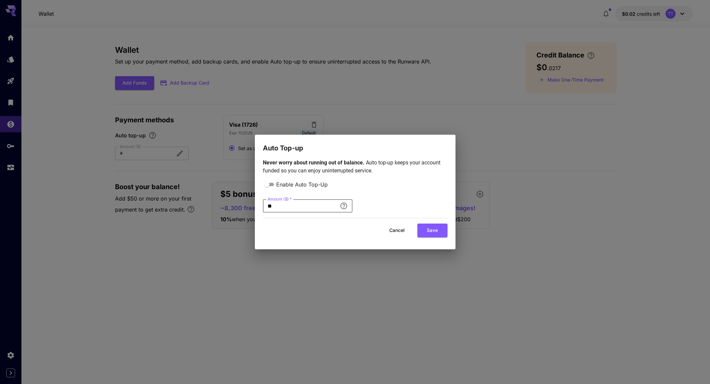
click at [396, 230] on button "Cancel" at bounding box center [397, 231] width 30 height 14
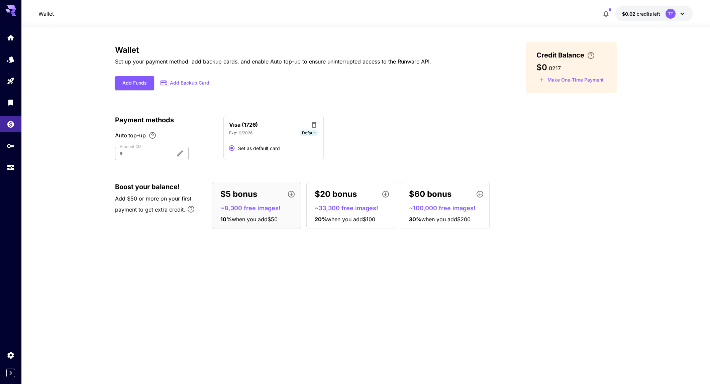
click at [291, 194] on icon "button" at bounding box center [291, 194] width 7 height 7
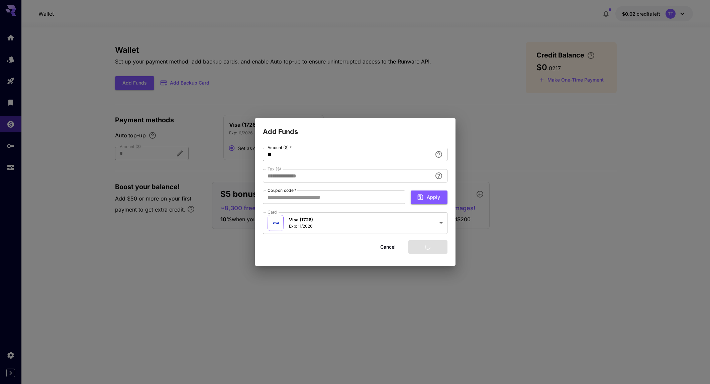
click at [297, 158] on input "**" at bounding box center [347, 154] width 169 height 13
type input "****"
click at [376, 136] on h2 "Add Funds" at bounding box center [355, 127] width 201 height 19
drag, startPoint x: 380, startPoint y: 244, endPoint x: 337, endPoint y: 255, distance: 44.7
click at [380, 244] on button "Cancel" at bounding box center [388, 247] width 30 height 14
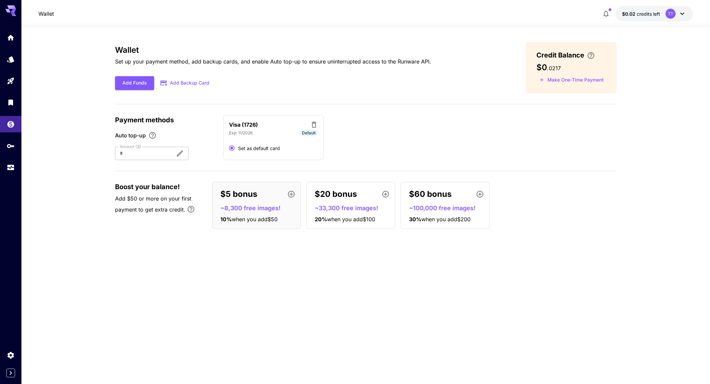
click at [278, 283] on div "Wallet Set up your payment method, add backup cards, and enable Auto top-up to …" at bounding box center [366, 205] width 502 height 327
click at [385, 192] on icon "button" at bounding box center [386, 194] width 8 height 8
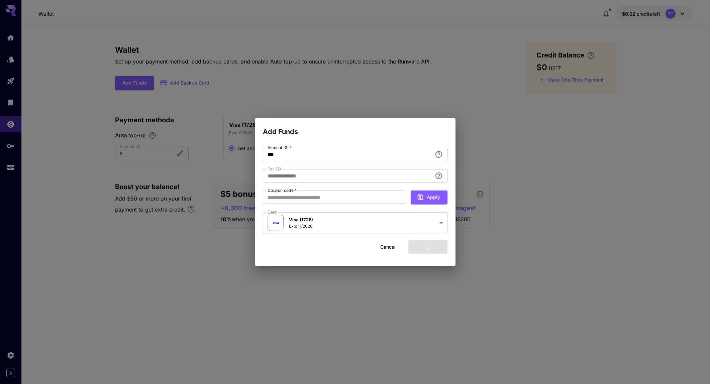
type input "****"
click at [385, 248] on button "Cancel" at bounding box center [388, 247] width 30 height 14
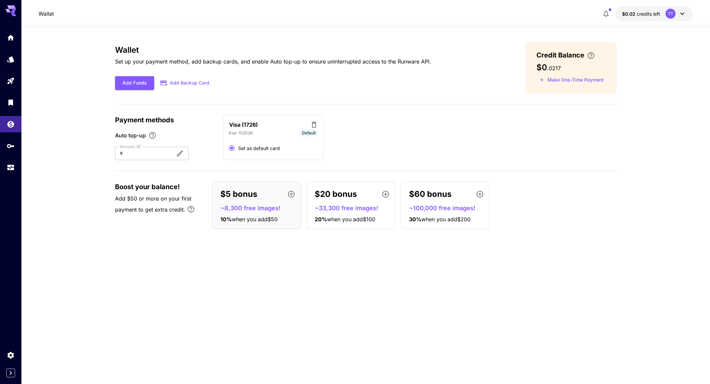
click at [325, 295] on div "Wallet Set up your payment method, add backup cards, and enable Auto top-up to …" at bounding box center [366, 205] width 502 height 327
click at [324, 292] on div "Wallet Set up your payment method, add backup cards, and enable Auto top-up to …" at bounding box center [366, 205] width 502 height 327
click at [138, 82] on button "Add Funds" at bounding box center [134, 83] width 39 height 14
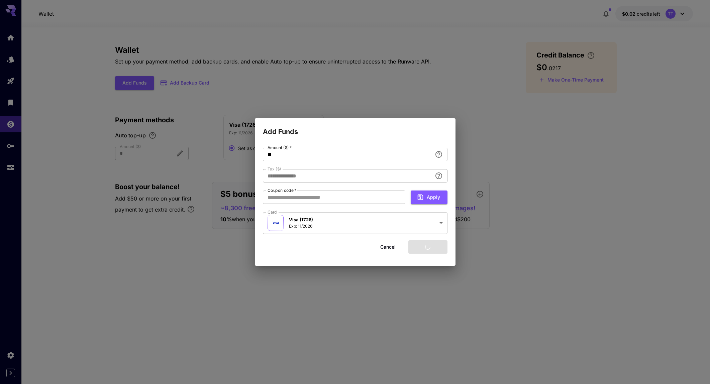
type input "****"
click at [377, 225] on body "Wallet $0.02 credits left TT Wallet Set up your payment method, add backup card…" at bounding box center [355, 192] width 710 height 384
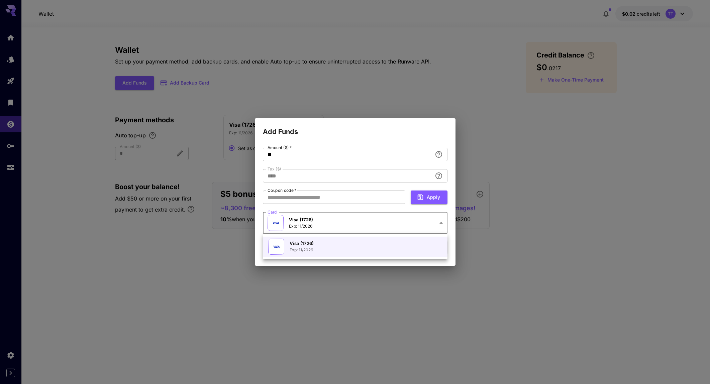
click at [366, 223] on div at bounding box center [355, 192] width 710 height 384
